Goal: Task Accomplishment & Management: Manage account settings

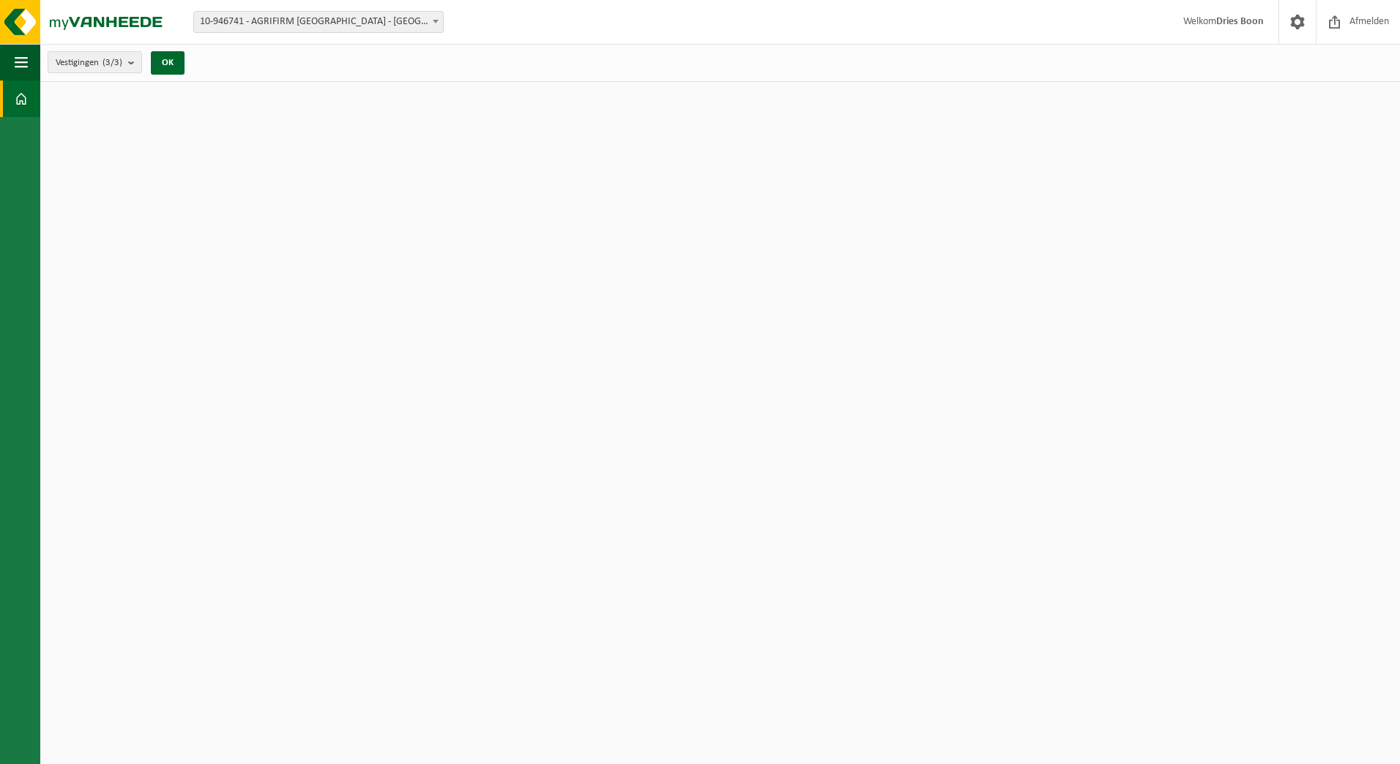
click at [432, 20] on span at bounding box center [435, 21] width 15 height 19
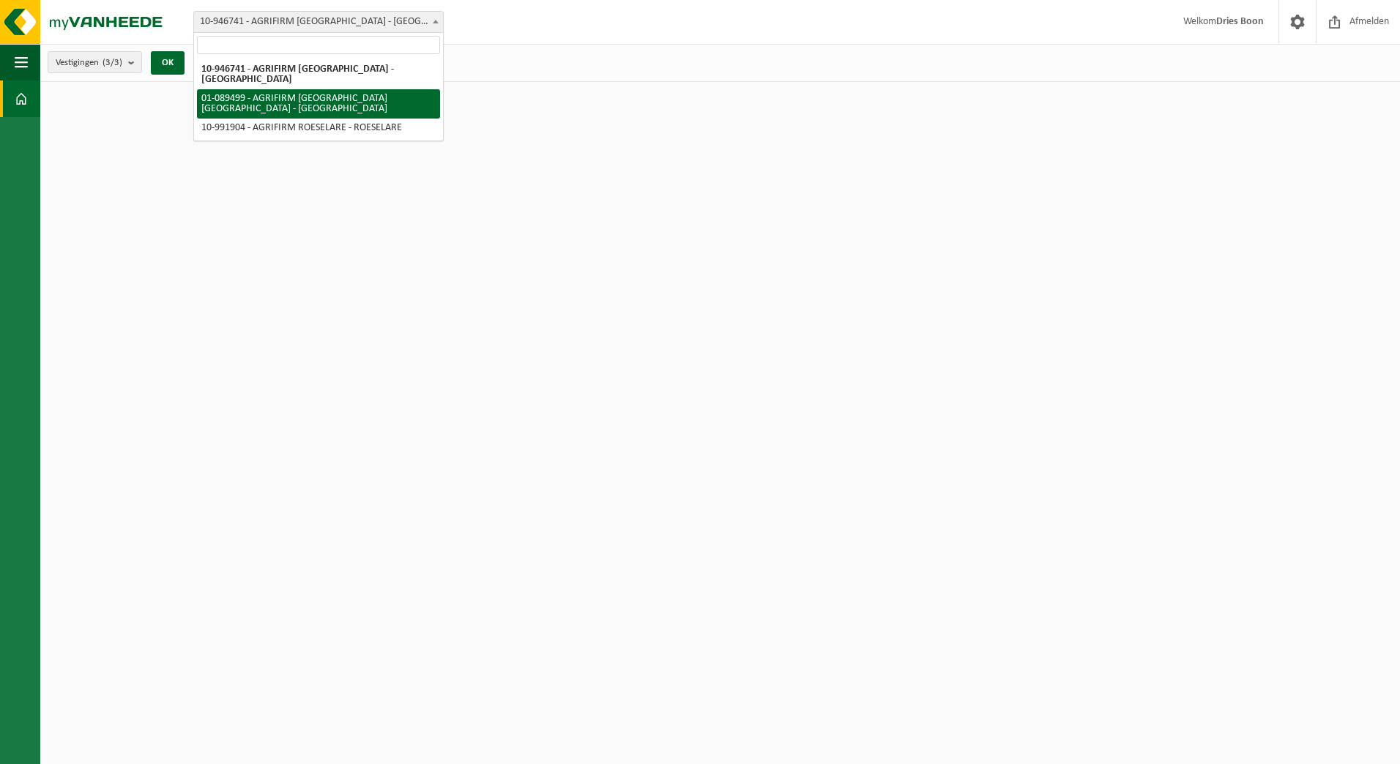
select select "9382"
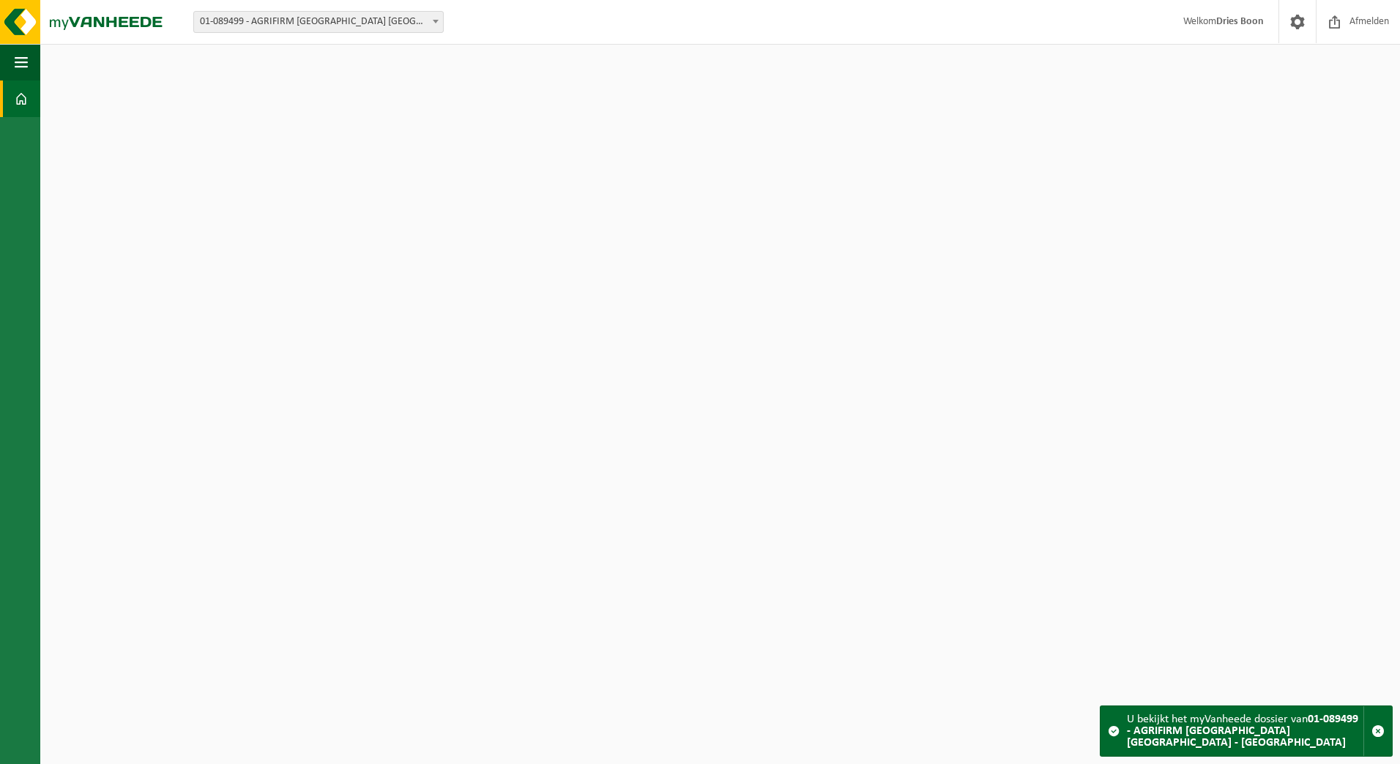
click at [992, 510] on html "Vestiging: 10-946741 - AGRIFIRM BELGIUM - DRONGEN 01-089499 - AGRIFIRM BELGIUM …" at bounding box center [700, 382] width 1400 height 764
click at [34, 61] on button "Navigatie" at bounding box center [20, 62] width 40 height 37
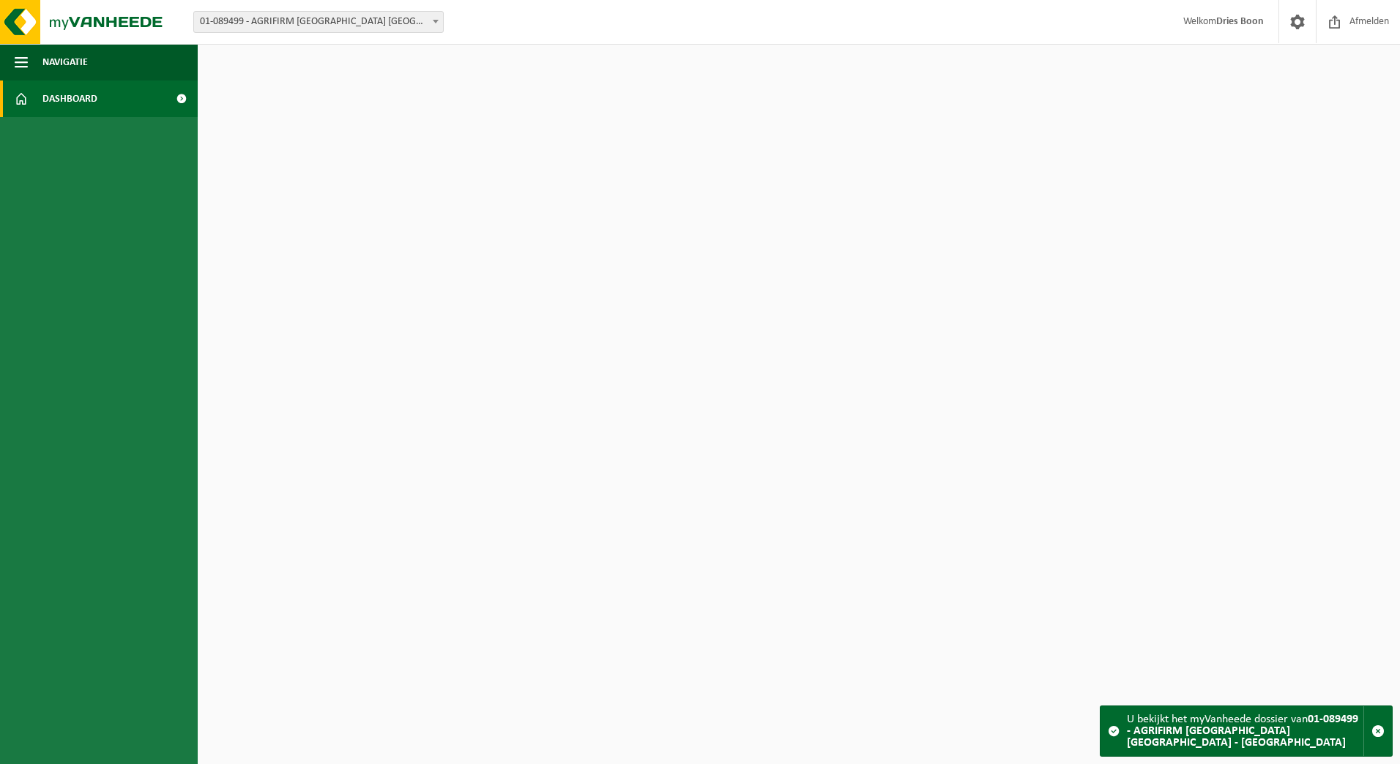
click at [42, 100] on span "Dashboard" at bounding box center [69, 99] width 55 height 37
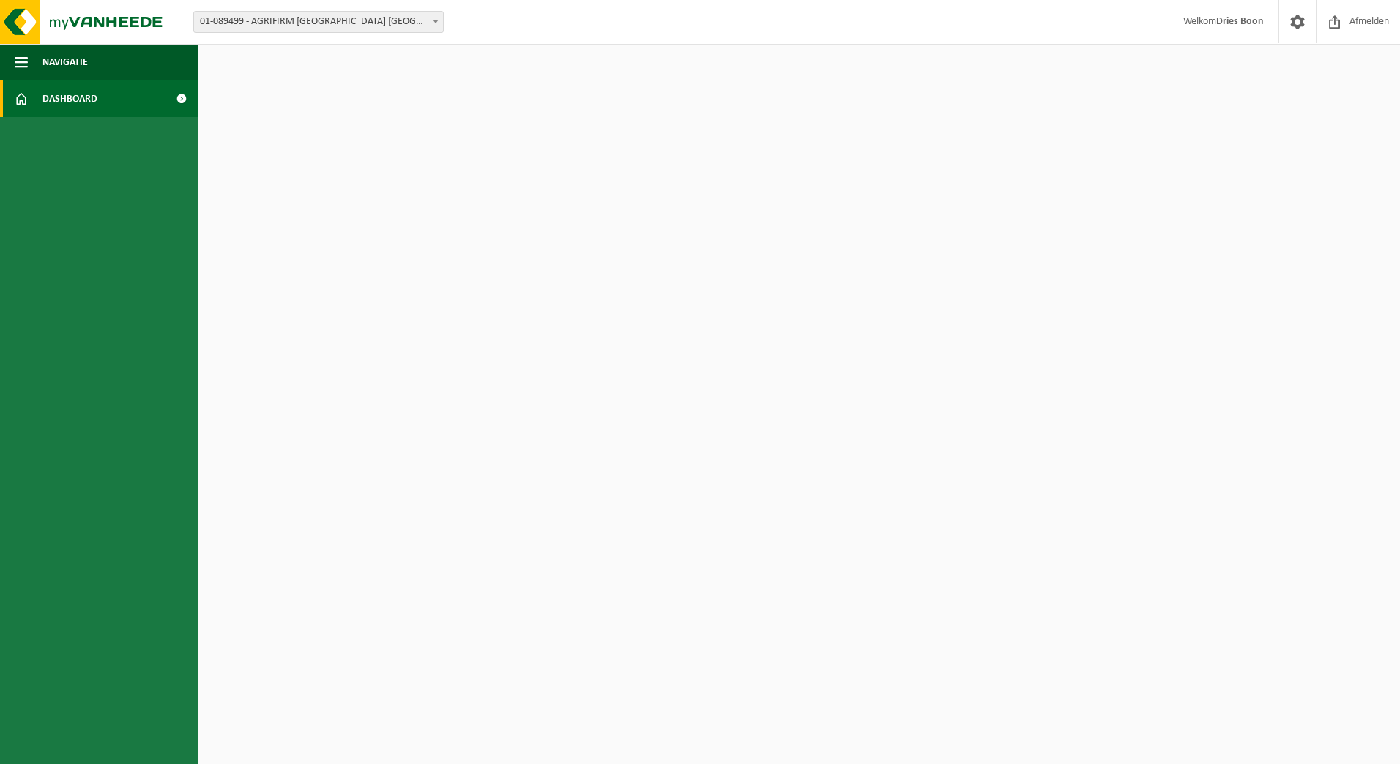
click at [174, 102] on span at bounding box center [181, 99] width 33 height 37
click at [179, 100] on span at bounding box center [181, 99] width 33 height 37
click at [516, 166] on html "Vestiging: 10-946741 - AGRIFIRM [GEOGRAPHIC_DATA] - [GEOGRAPHIC_DATA] 01-089499…" at bounding box center [700, 382] width 1400 height 764
click at [1216, 28] on span "Welkom Dries Boon" at bounding box center [1223, 21] width 110 height 43
click at [1305, 21] on span at bounding box center [1297, 21] width 22 height 43
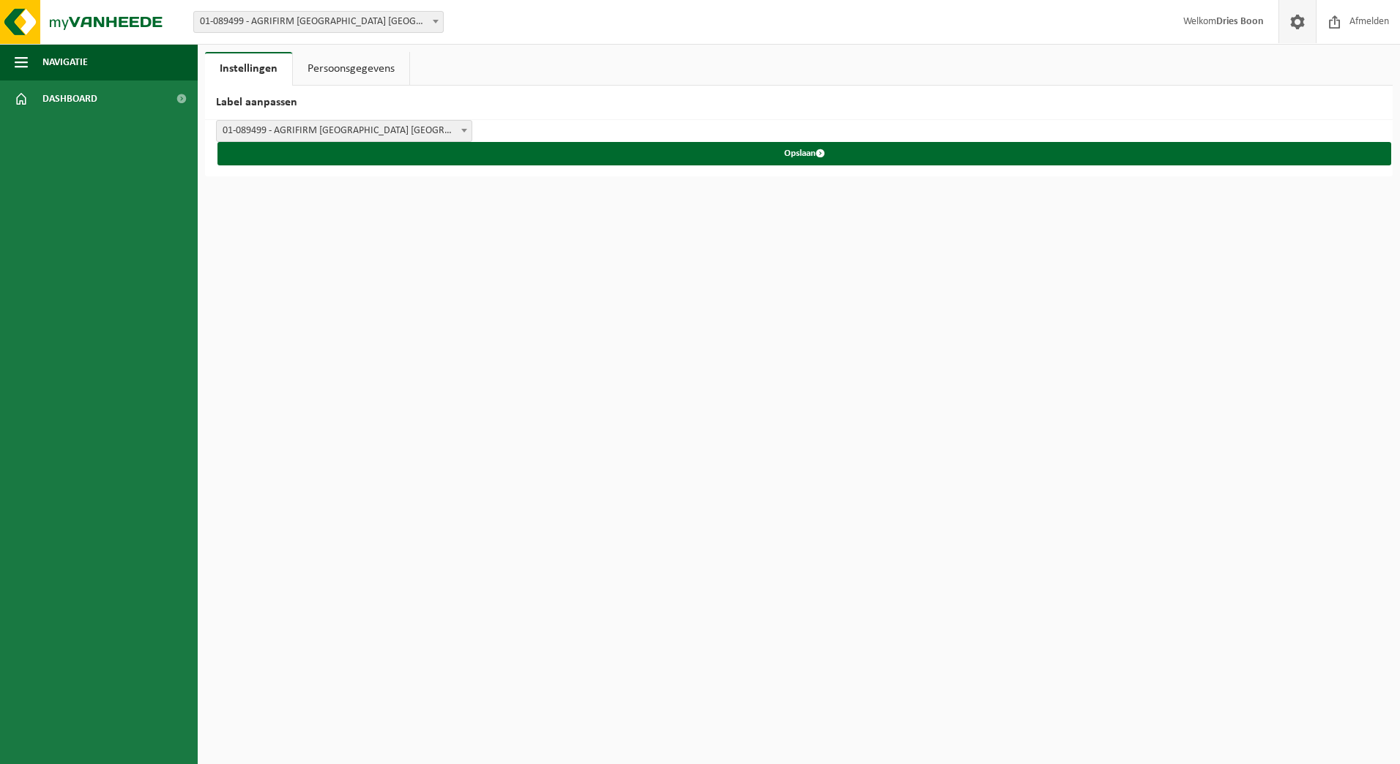
click at [1305, 21] on span at bounding box center [1297, 21] width 22 height 43
click at [380, 75] on link "Persoonsgegevens" at bounding box center [351, 69] width 116 height 34
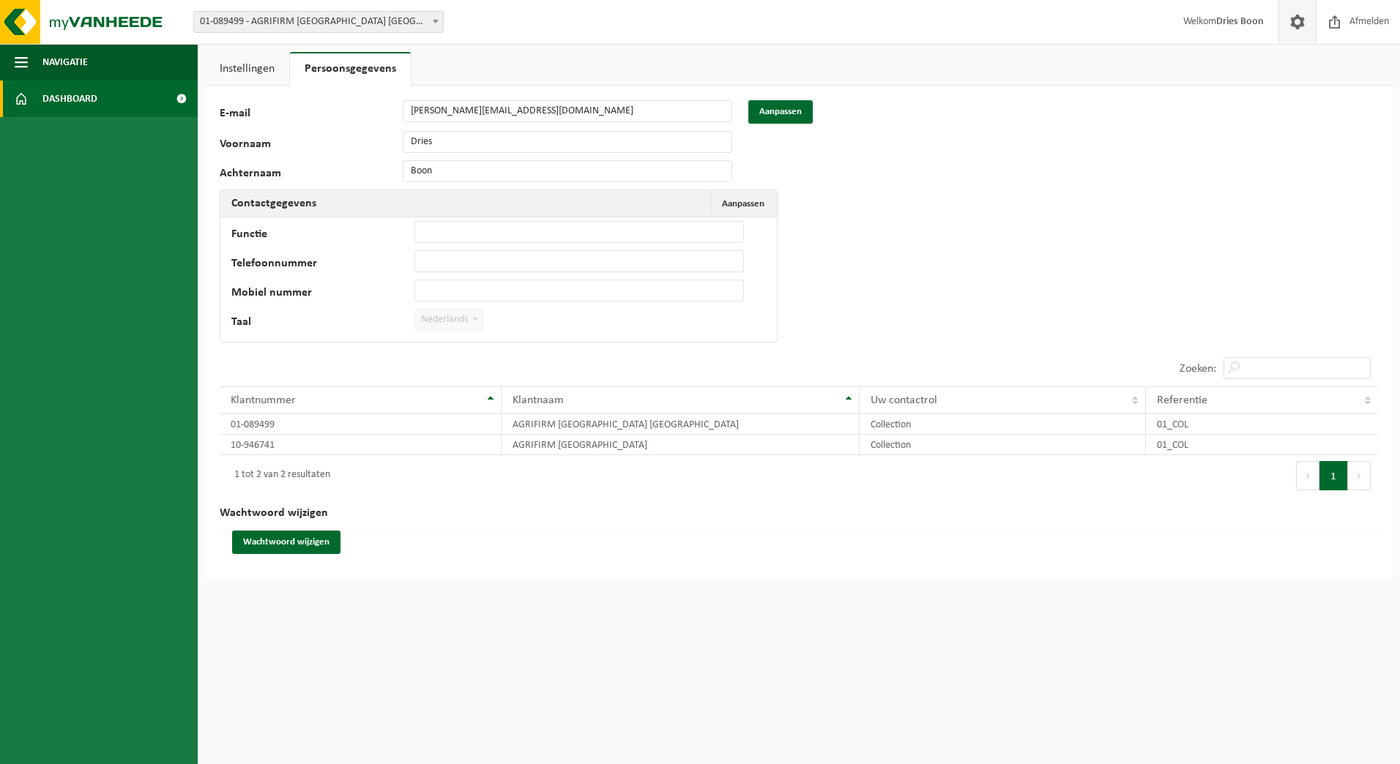
click at [111, 100] on link "Dashboard" at bounding box center [99, 99] width 198 height 37
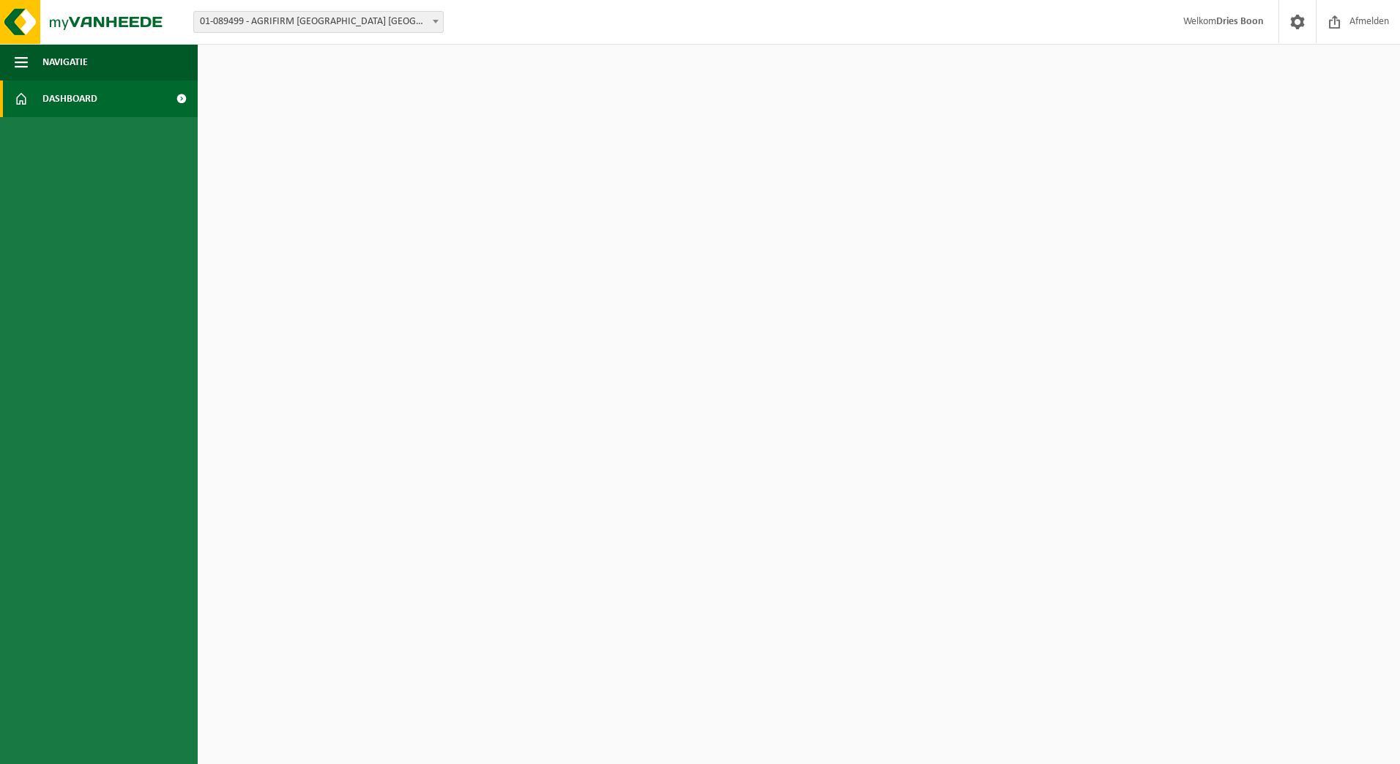
click at [184, 100] on span at bounding box center [181, 99] width 33 height 37
